Goal: Navigation & Orientation: Find specific page/section

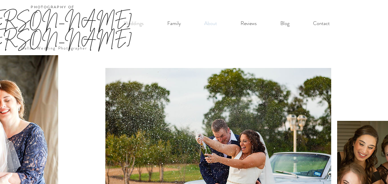
click at [213, 24] on p "About" at bounding box center [210, 24] width 18 height 12
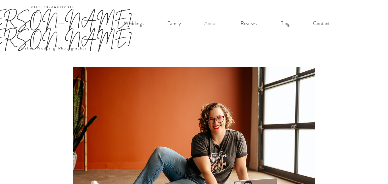
click at [384, 55] on div "main content" at bounding box center [194, 141] width 388 height 173
click at [171, 25] on p "Family" at bounding box center [173, 24] width 19 height 12
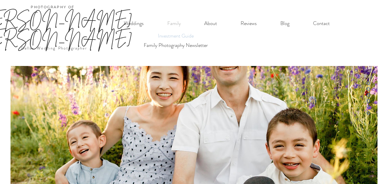
click at [179, 35] on p "Investment Guide" at bounding box center [175, 35] width 41 height 9
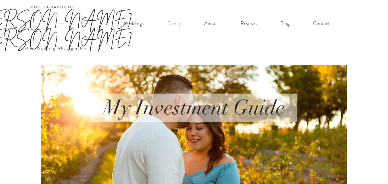
click at [72, 24] on link "[PERSON_NAME] [PERSON_NAME]" at bounding box center [53, 29] width 158 height 38
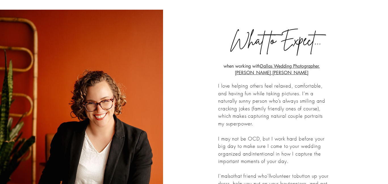
scroll to position [605, 0]
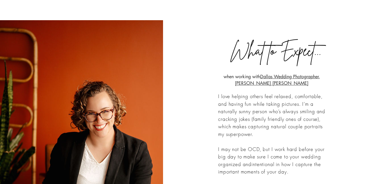
click at [306, 74] on link "Dallas Wedding Photographer, Sarah Mae" at bounding box center [277, 80] width 85 height 12
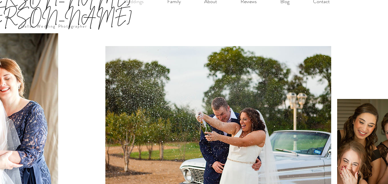
scroll to position [0, 0]
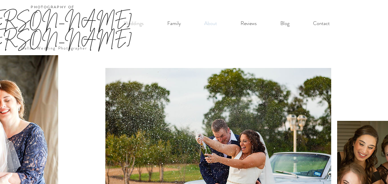
click at [213, 24] on p "About" at bounding box center [210, 24] width 18 height 12
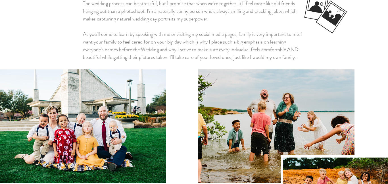
scroll to position [301, 0]
